Goal: Communication & Community: Connect with others

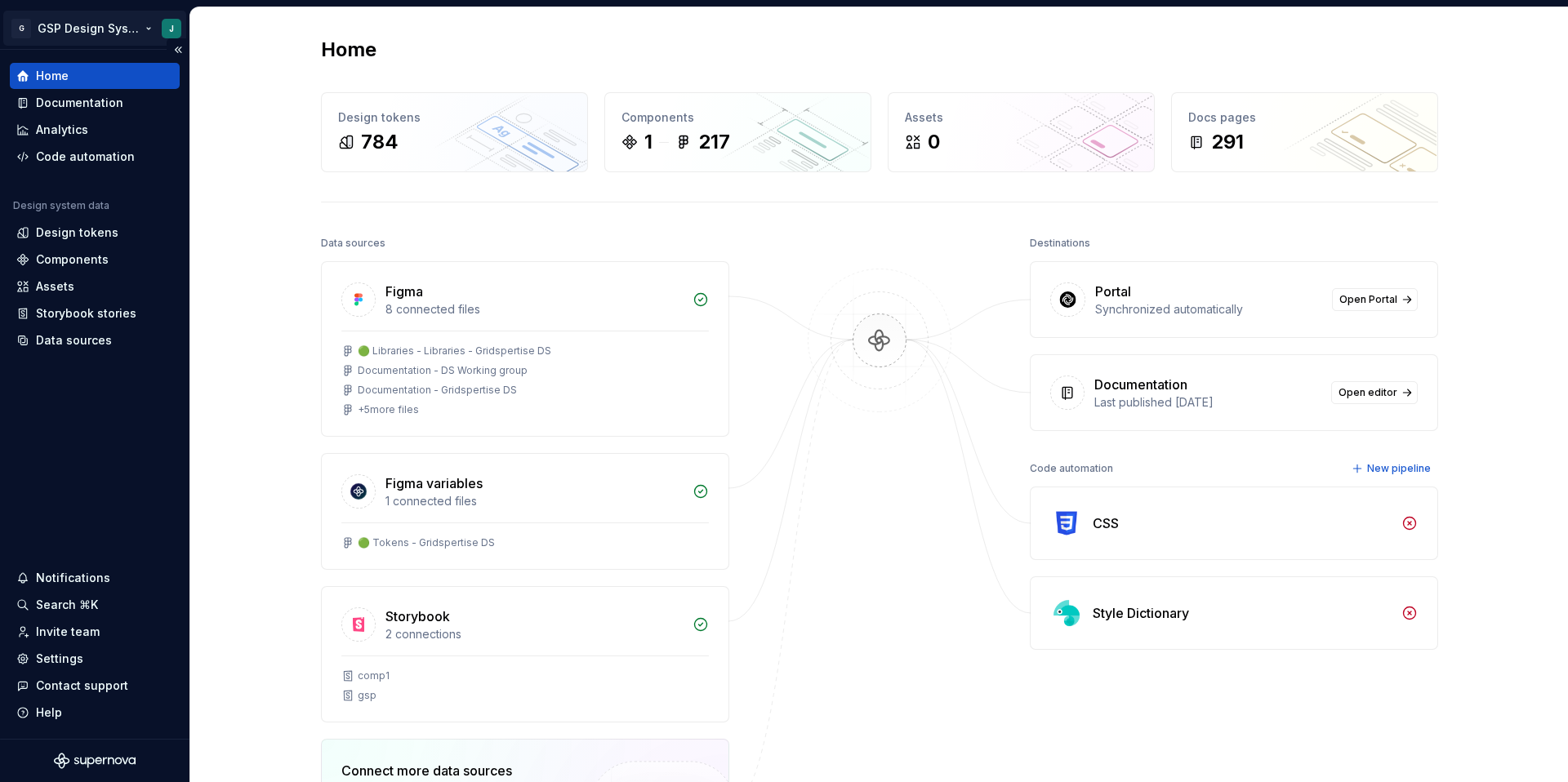
click at [21, 32] on html "G GSP Design System J Home Documentation Analytics Code automation Design syste…" at bounding box center [784, 391] width 1568 height 782
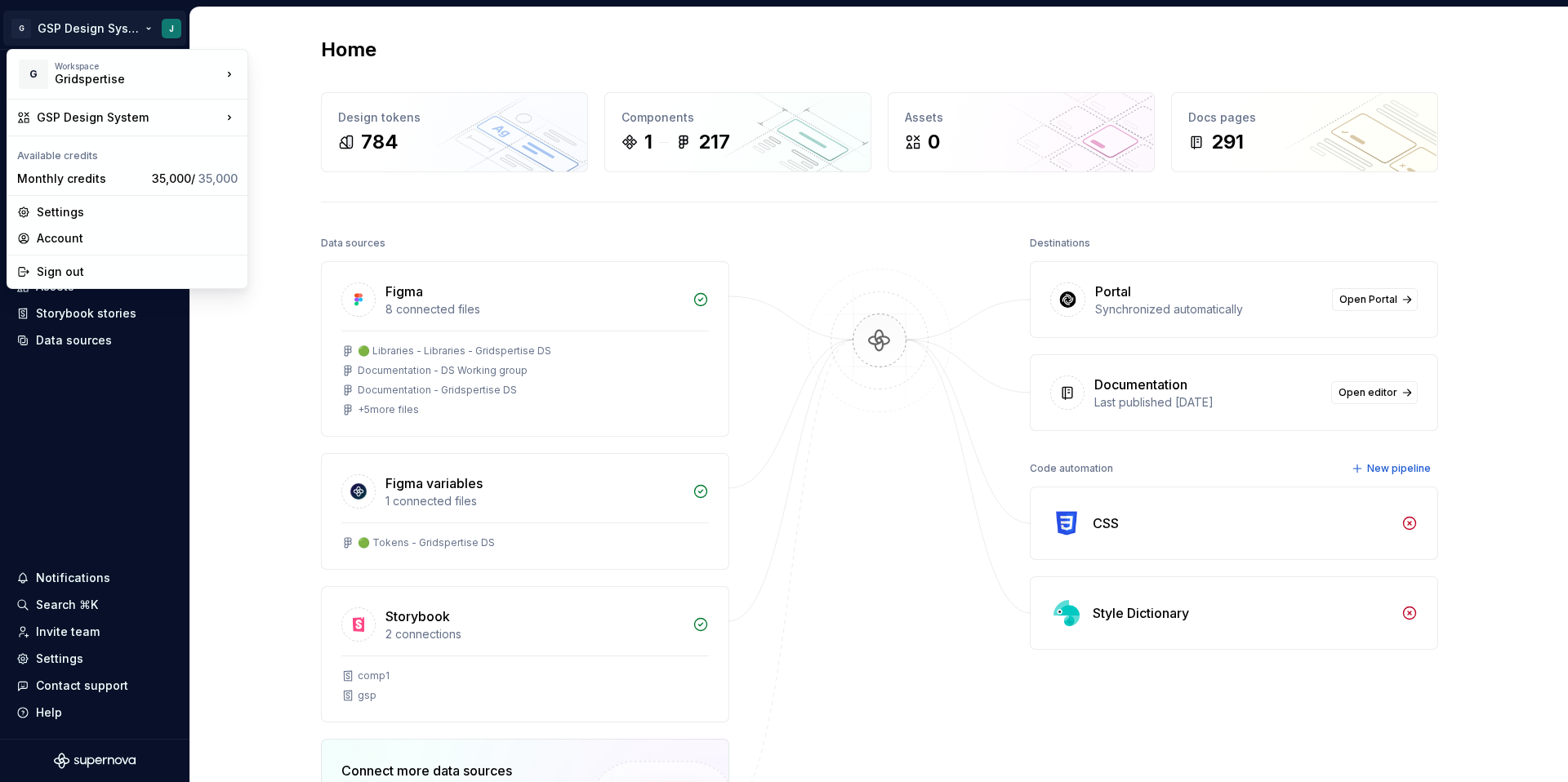
click at [131, 379] on html "G GSP Design System J Home Documentation Analytics Code automation Design syste…" at bounding box center [784, 391] width 1568 height 782
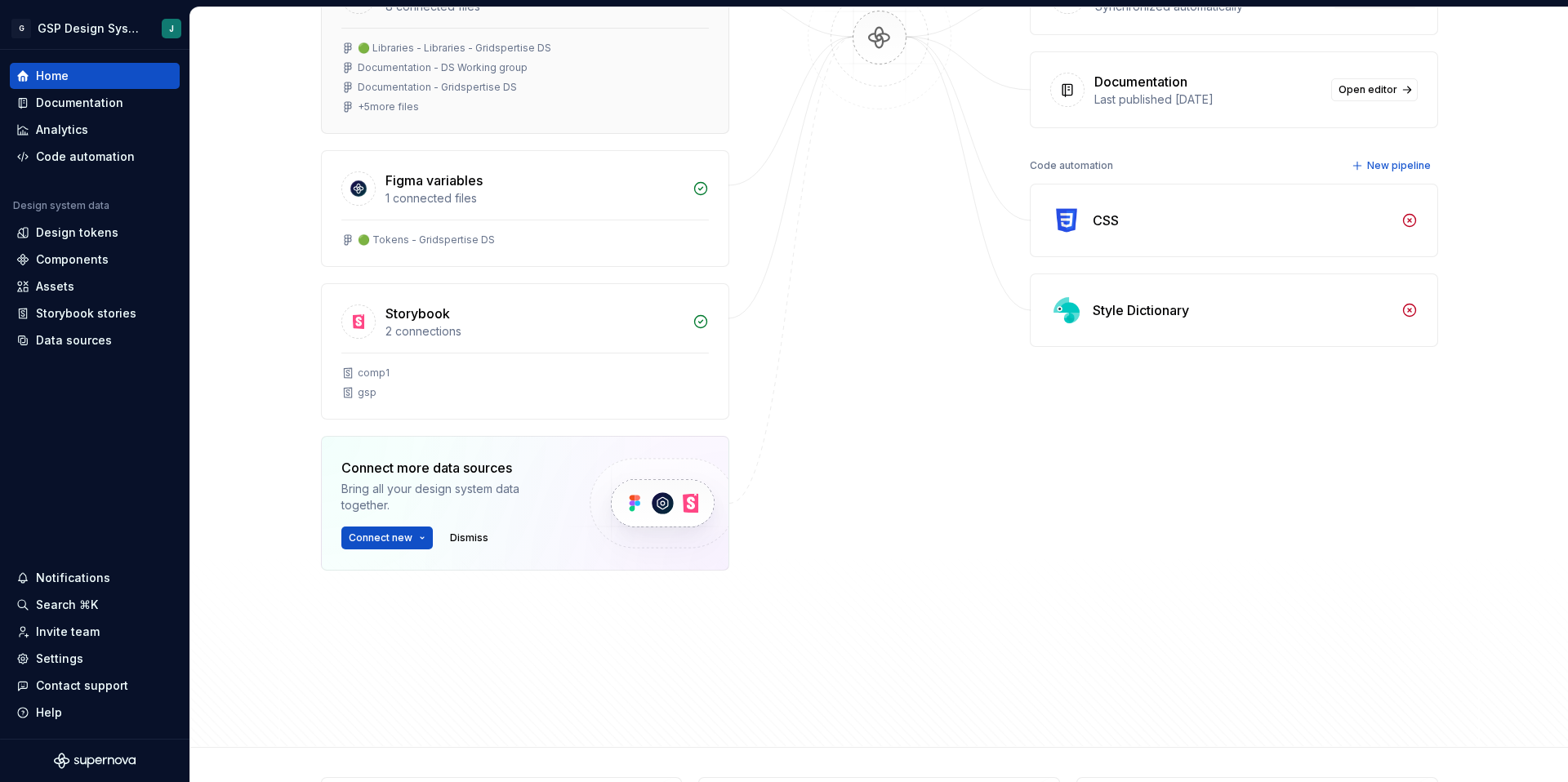
scroll to position [407, 0]
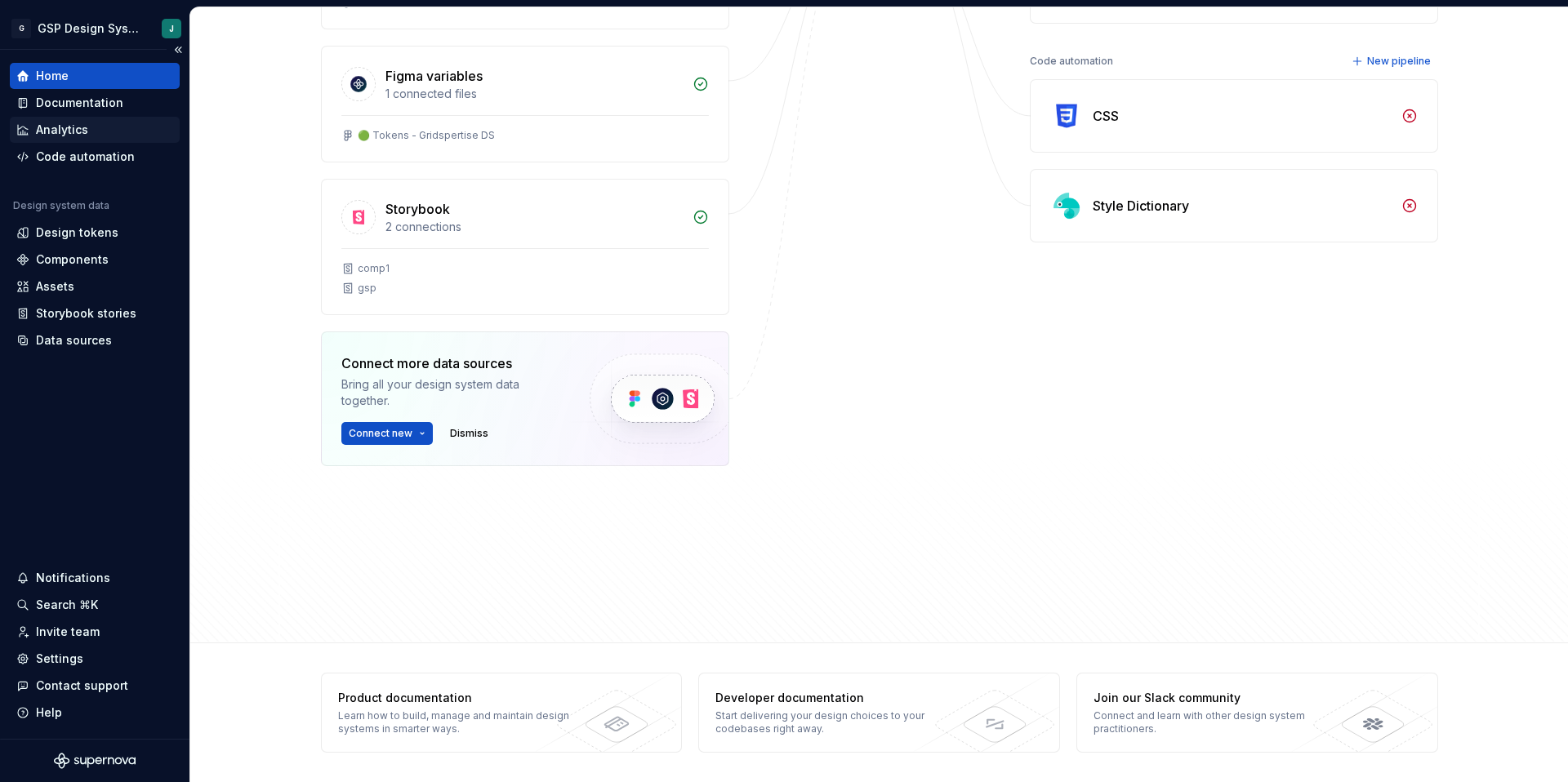
click at [82, 133] on div "Analytics" at bounding box center [62, 129] width 53 height 16
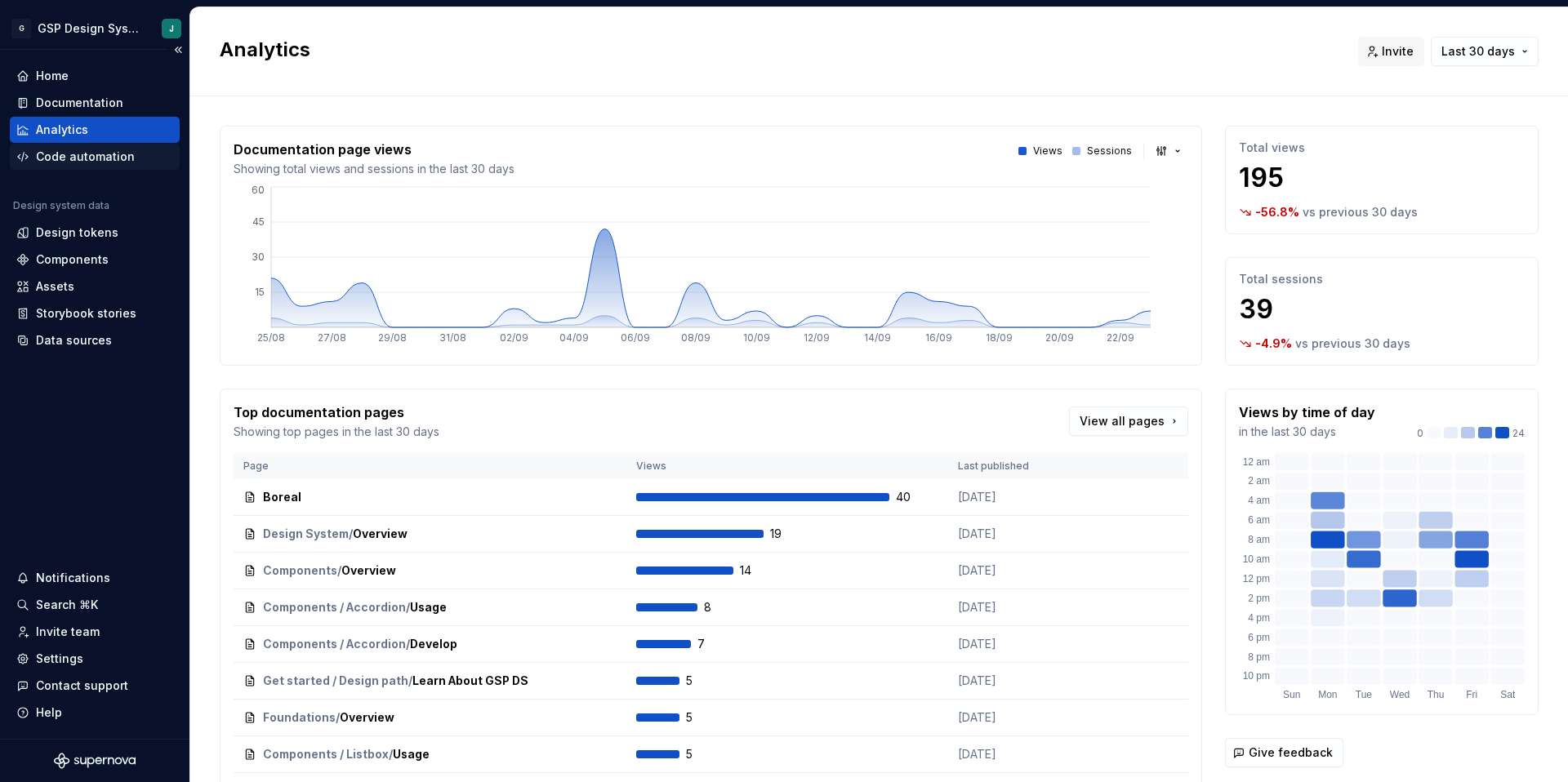
click at [123, 157] on div "Code automation" at bounding box center [85, 156] width 99 height 16
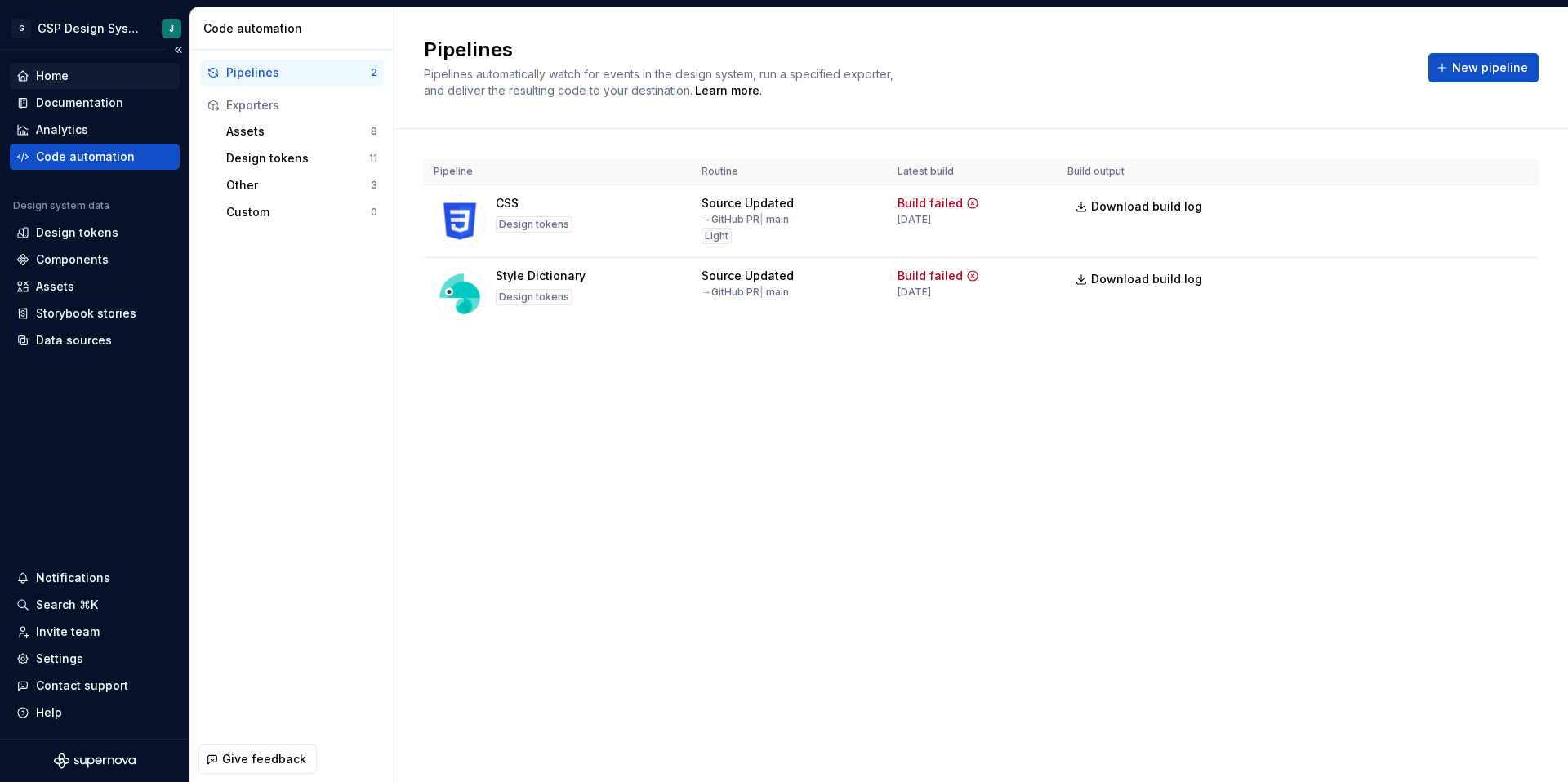
click at [55, 71] on div "Home" at bounding box center [52, 75] width 33 height 16
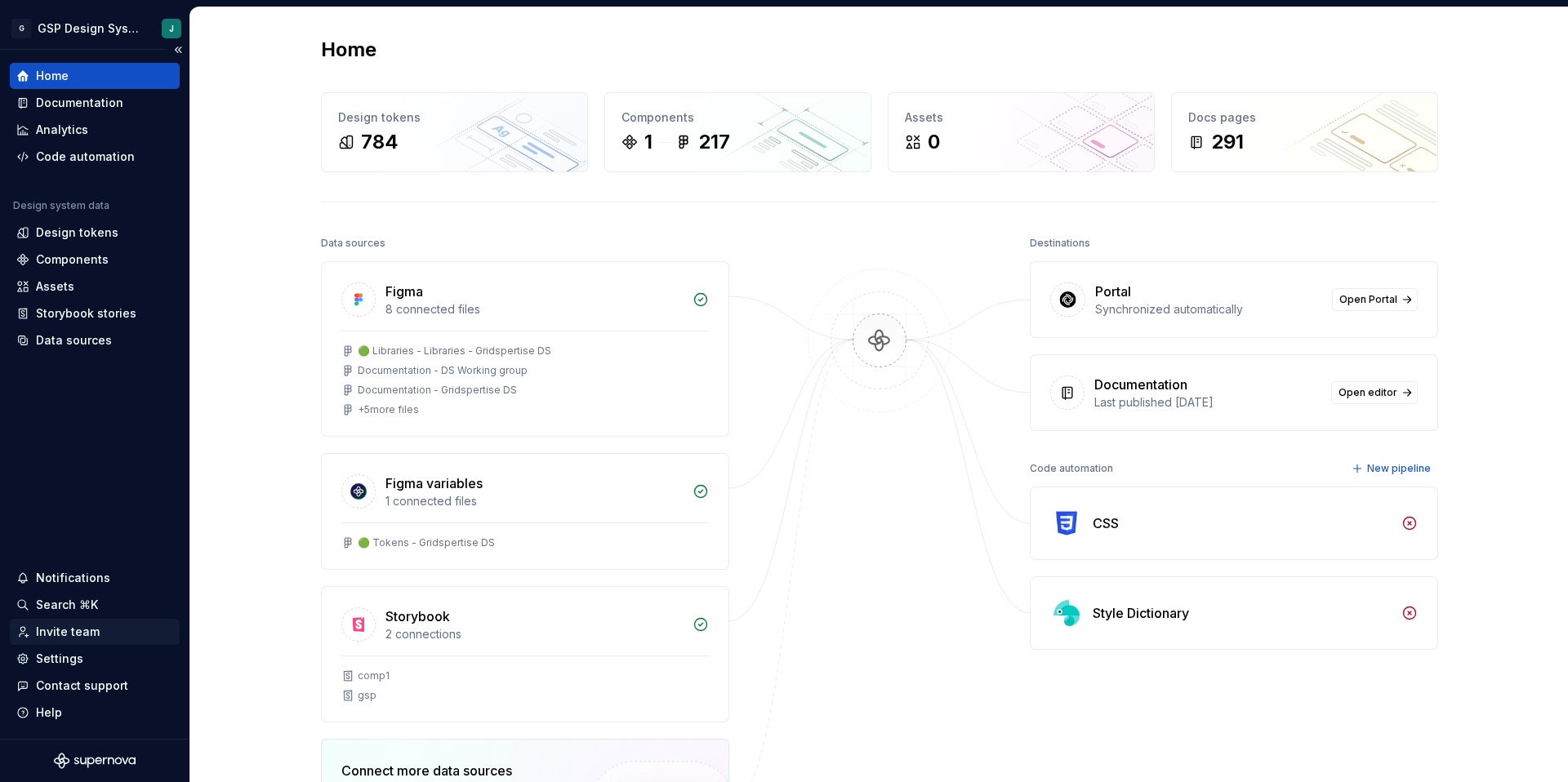
click at [77, 631] on div "Invite team" at bounding box center [68, 631] width 64 height 16
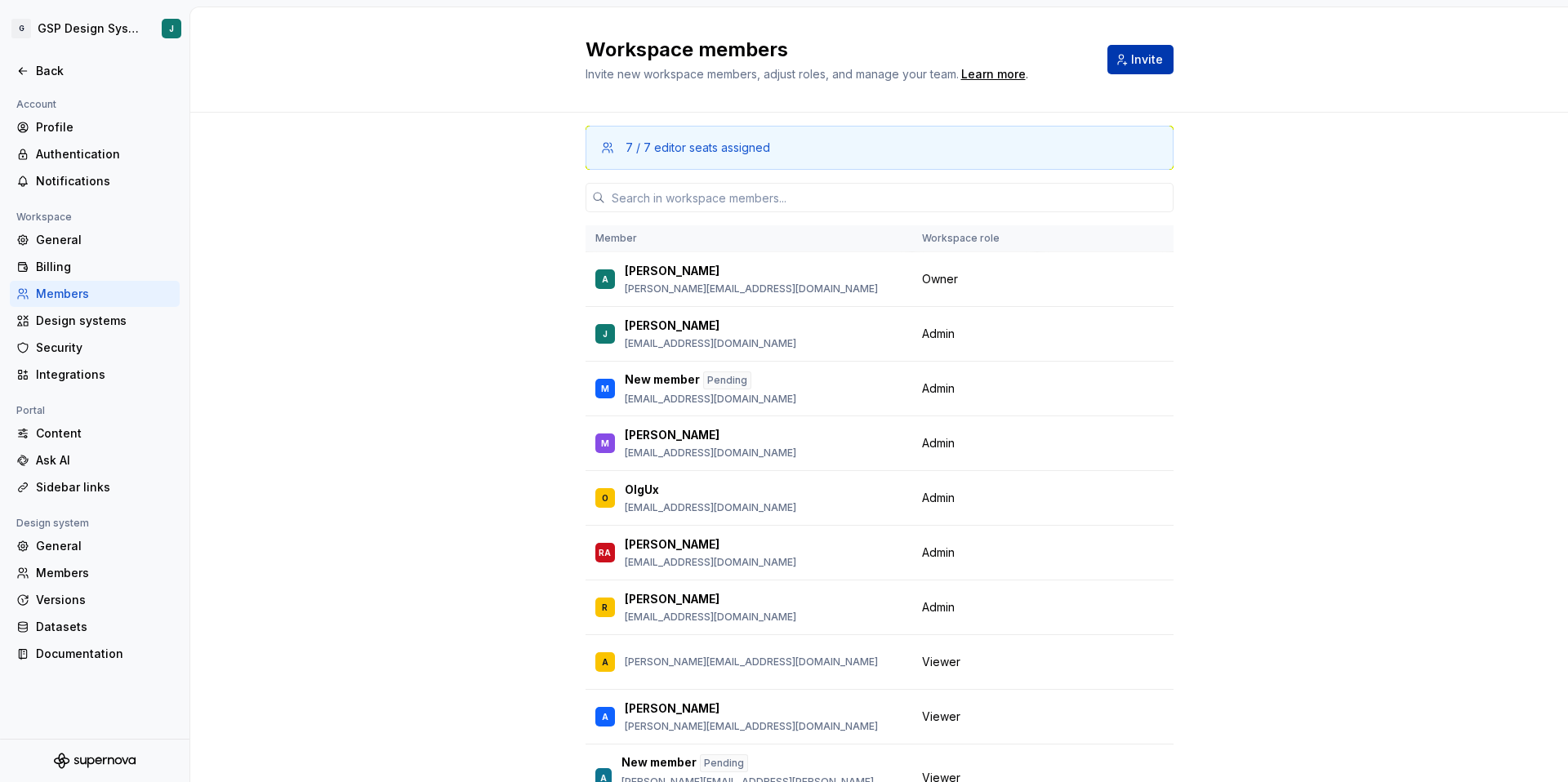
click at [1130, 71] on button "Invite" at bounding box center [1140, 59] width 66 height 29
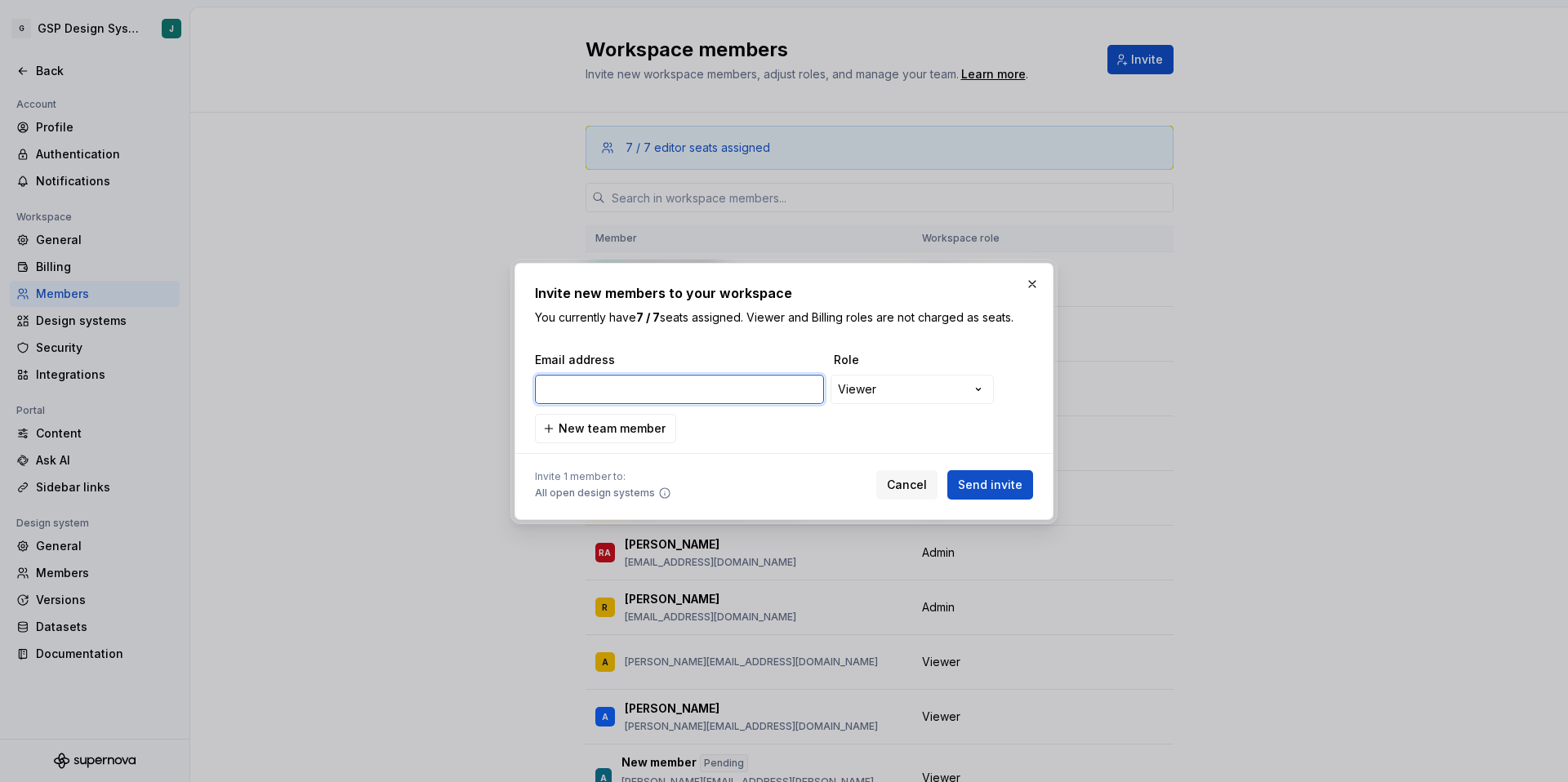
paste input "[EMAIL_ADDRESS][DOMAIN_NAME]"
type input "[EMAIL_ADDRESS][DOMAIN_NAME]"
click at [994, 478] on span "Send invite" at bounding box center [990, 485] width 65 height 16
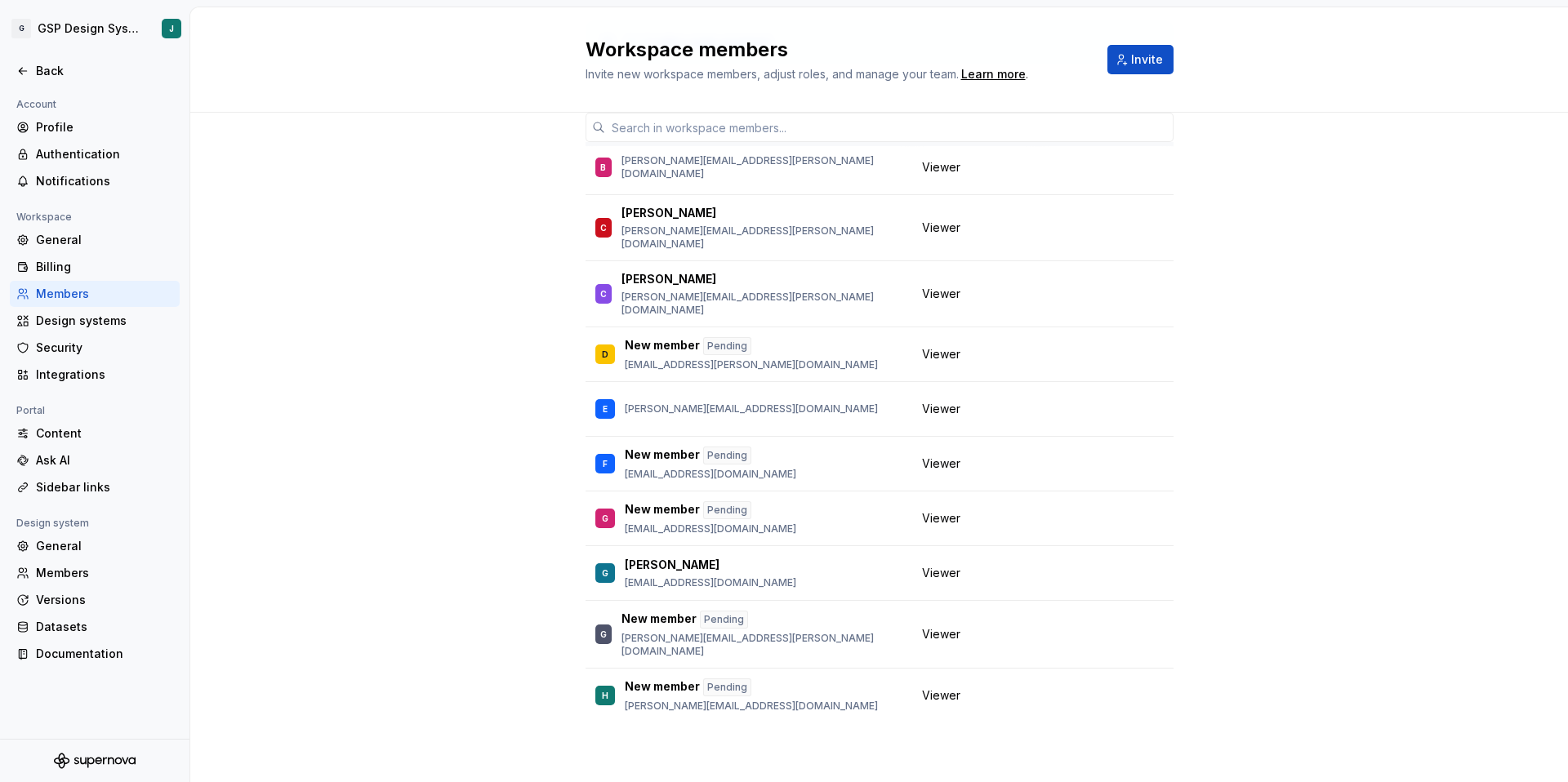
scroll to position [675, 0]
click at [1156, 454] on button "button" at bounding box center [1152, 465] width 23 height 23
click at [723, 448] on div "Pending" at bounding box center [727, 456] width 48 height 18
click at [667, 448] on p "New member" at bounding box center [663, 456] width 75 height 18
click at [600, 455] on div "F" at bounding box center [604, 465] width 20 height 20
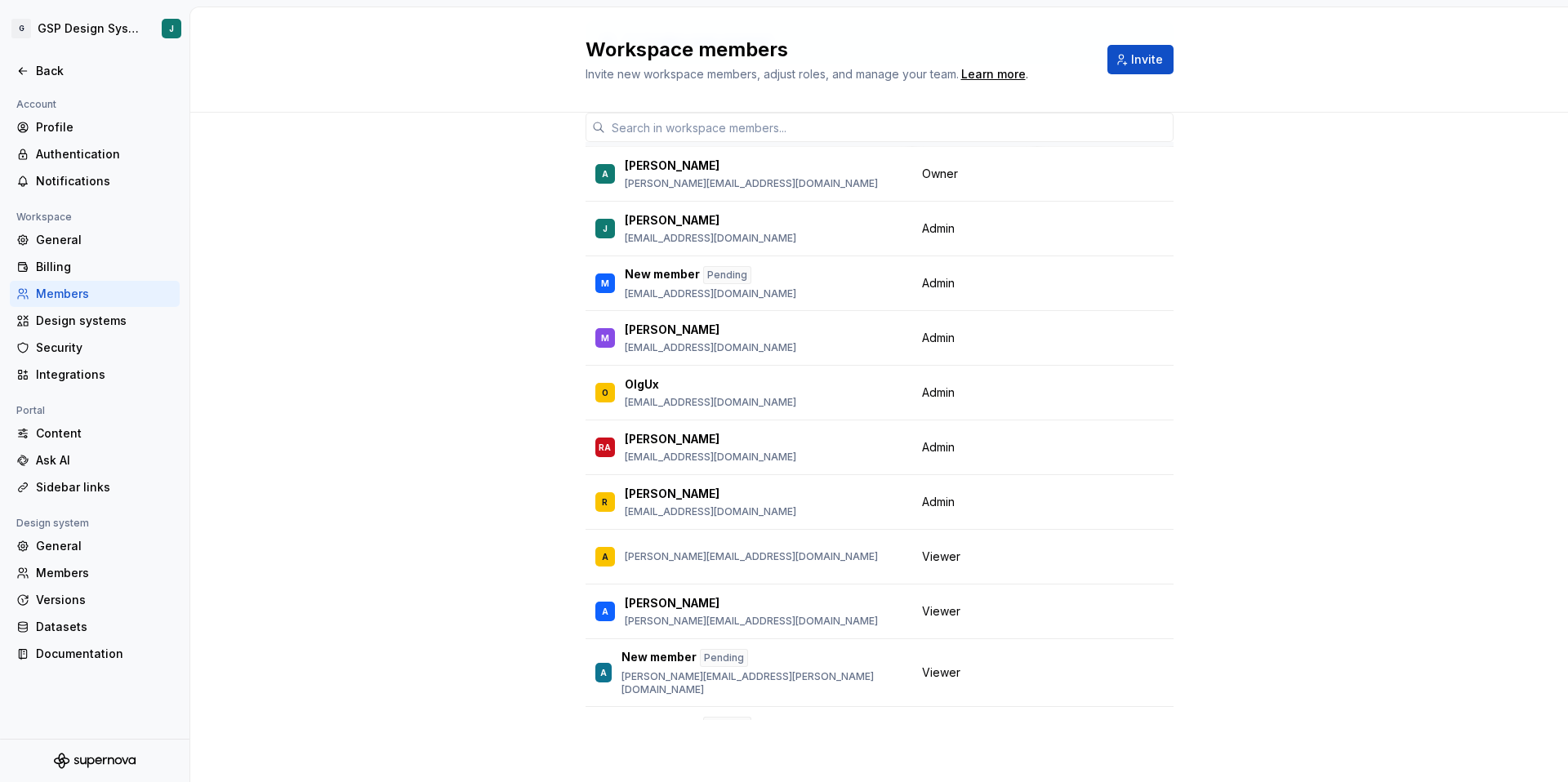
scroll to position [0, 0]
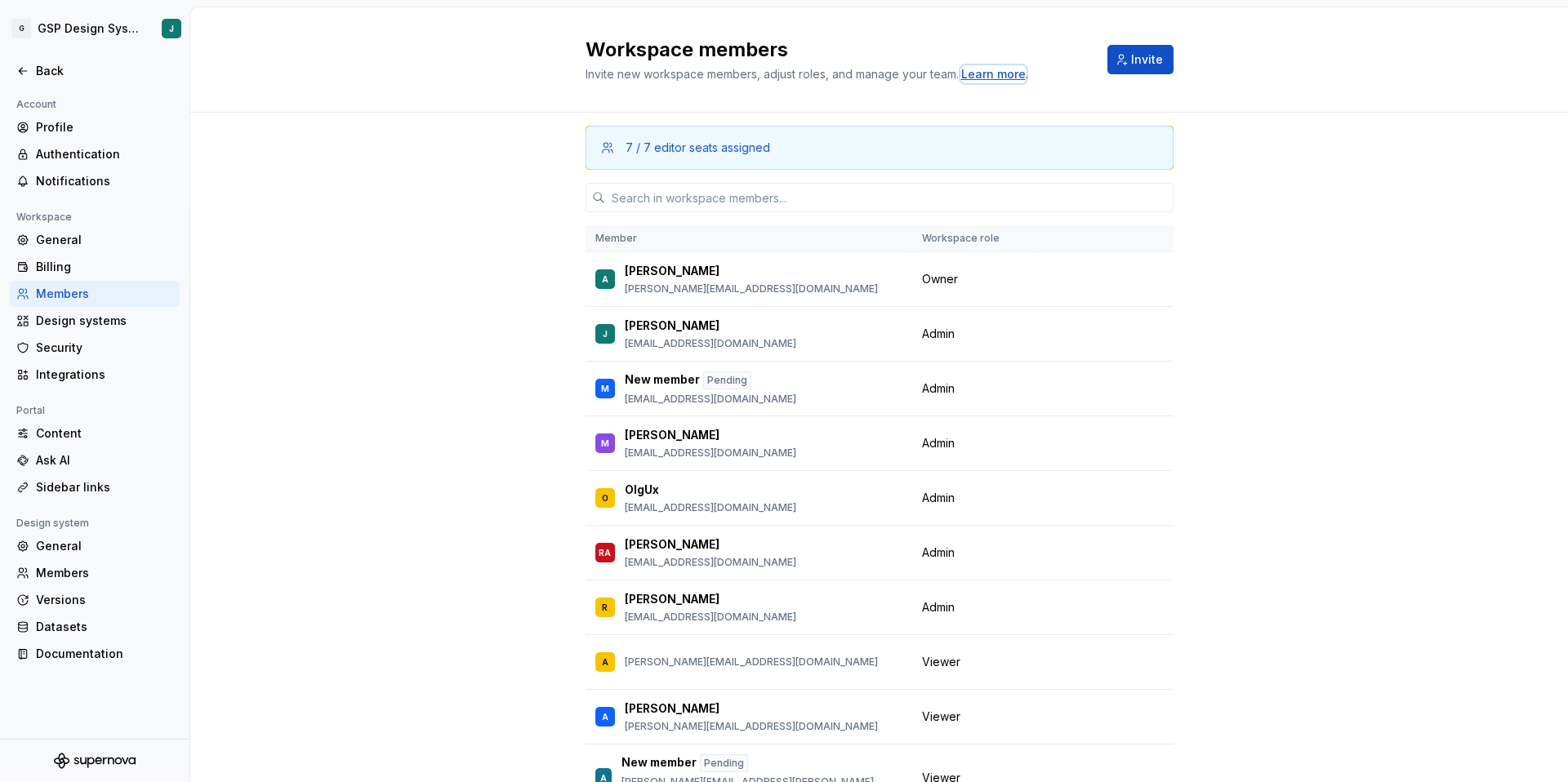
click at [1012, 76] on div "Learn more" at bounding box center [993, 73] width 65 height 16
